Goal: Find specific page/section: Find specific page/section

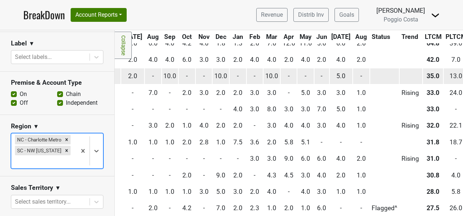
scroll to position [0, 267]
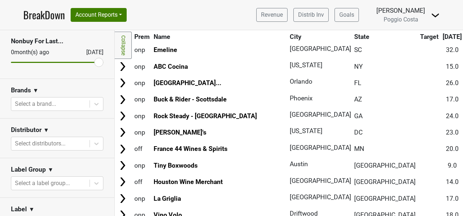
scroll to position [73, 0]
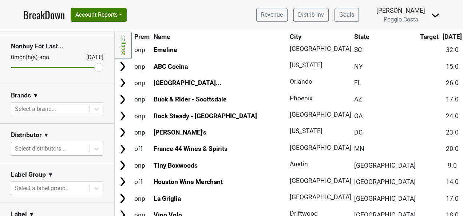
click at [66, 146] on div at bounding box center [50, 149] width 71 height 10
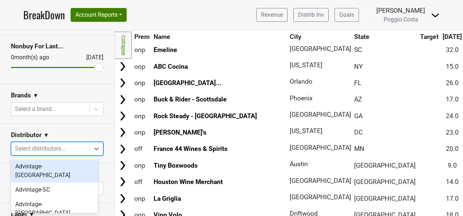
click at [69, 170] on div "Advintage-[GEOGRAPHIC_DATA]" at bounding box center [54, 170] width 87 height 23
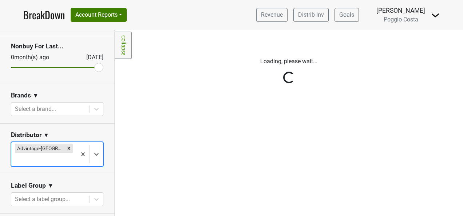
scroll to position [0, 0]
click at [66, 155] on div at bounding box center [44, 160] width 58 height 10
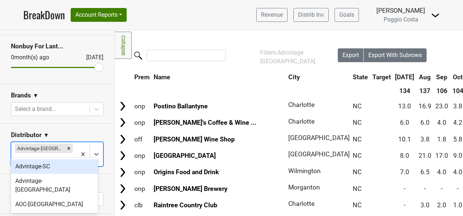
click at [69, 169] on div "Advintage-SC" at bounding box center [54, 166] width 87 height 15
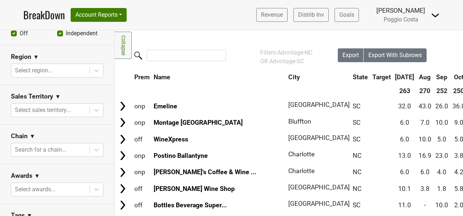
scroll to position [293, 0]
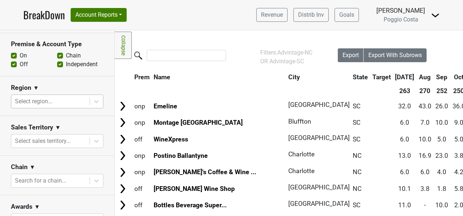
click at [64, 97] on div at bounding box center [50, 101] width 71 height 10
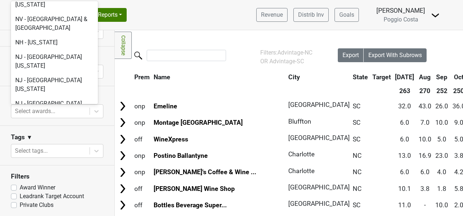
scroll to position [1529, 0]
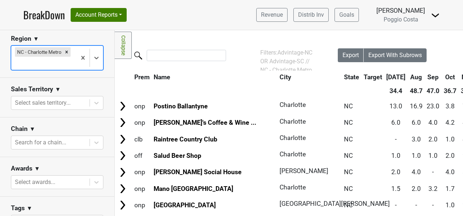
scroll to position [341, 0]
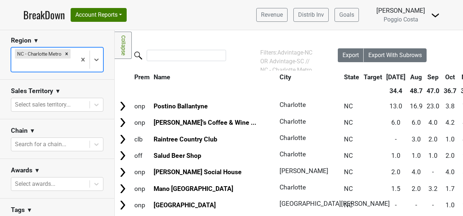
click at [62, 61] on div at bounding box center [44, 65] width 58 height 10
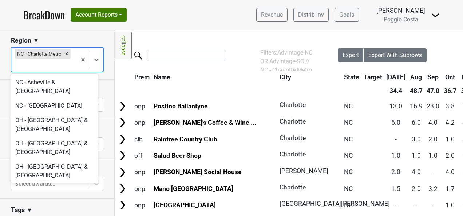
scroll to position [1784, 0]
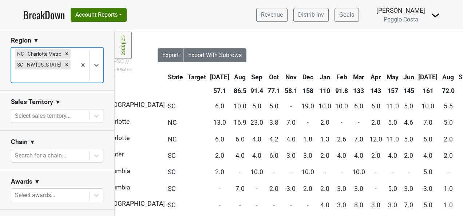
scroll to position [0, 0]
